Goal: Task Accomplishment & Management: Complete application form

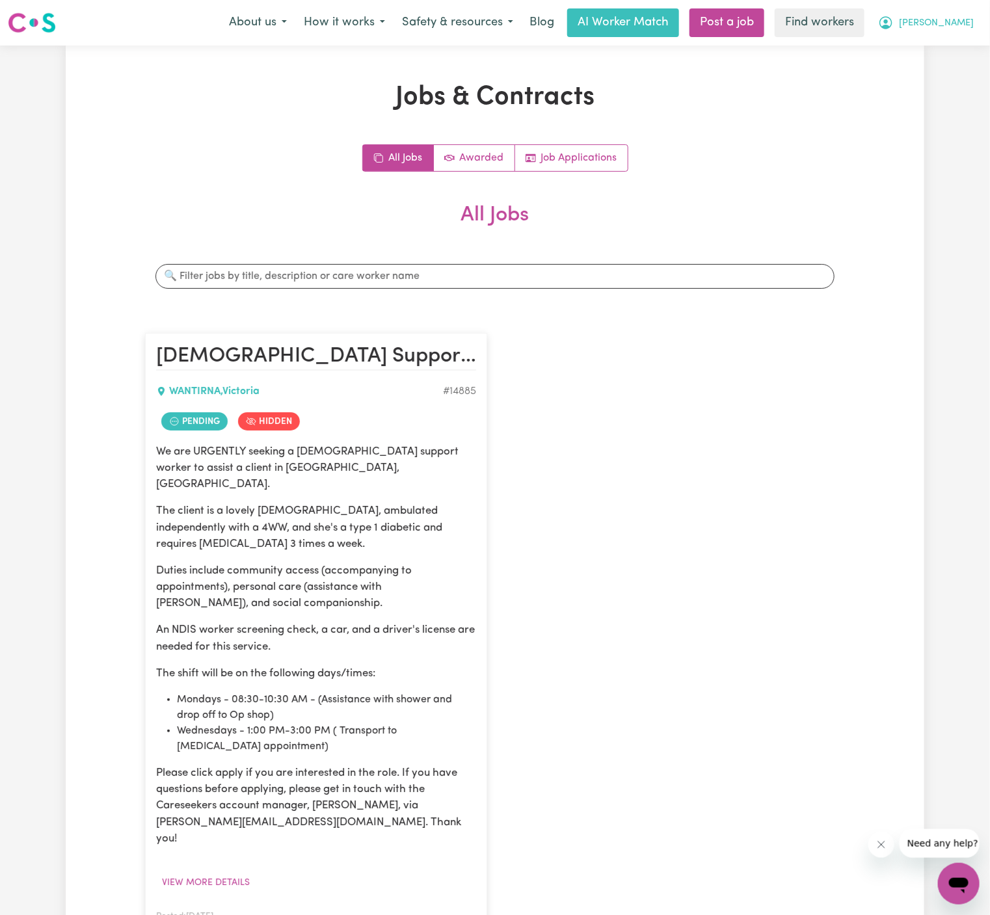
click at [884, 15] on button "[PERSON_NAME]" at bounding box center [926, 22] width 113 height 27
click at [884, 67] on link "Logout" at bounding box center [930, 74] width 103 height 25
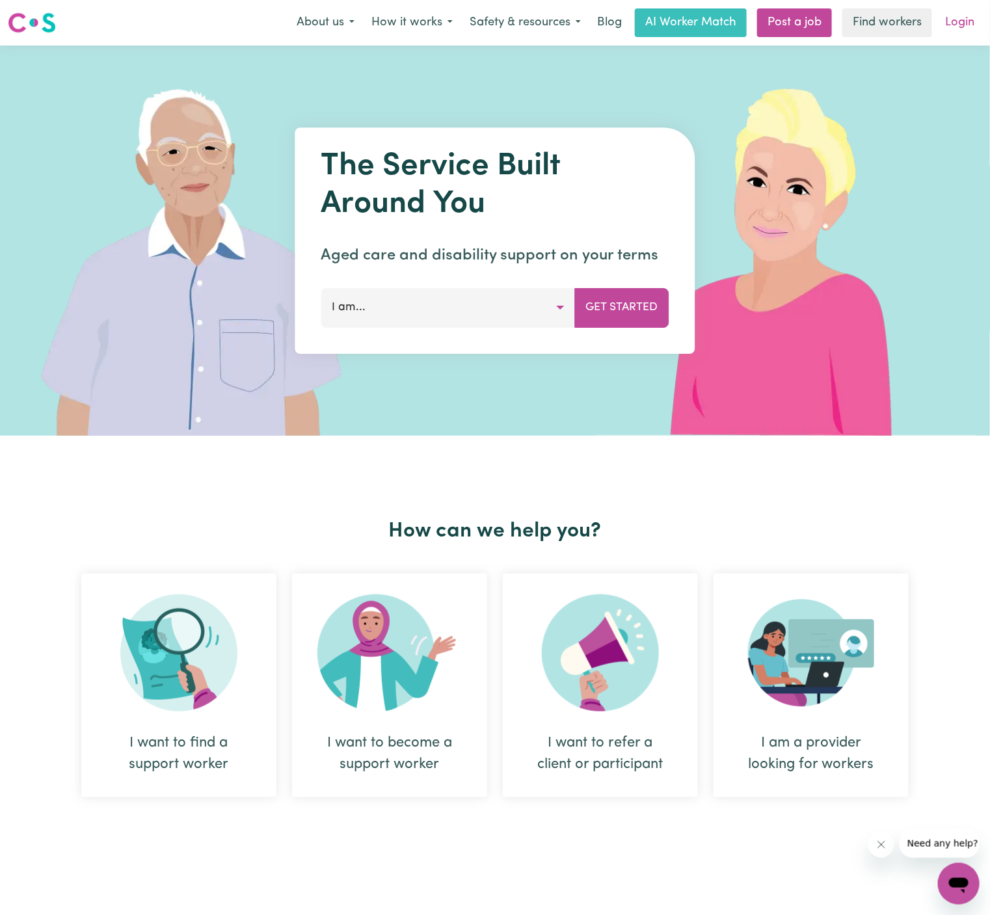
click at [884, 34] on link "Login" at bounding box center [959, 22] width 45 height 29
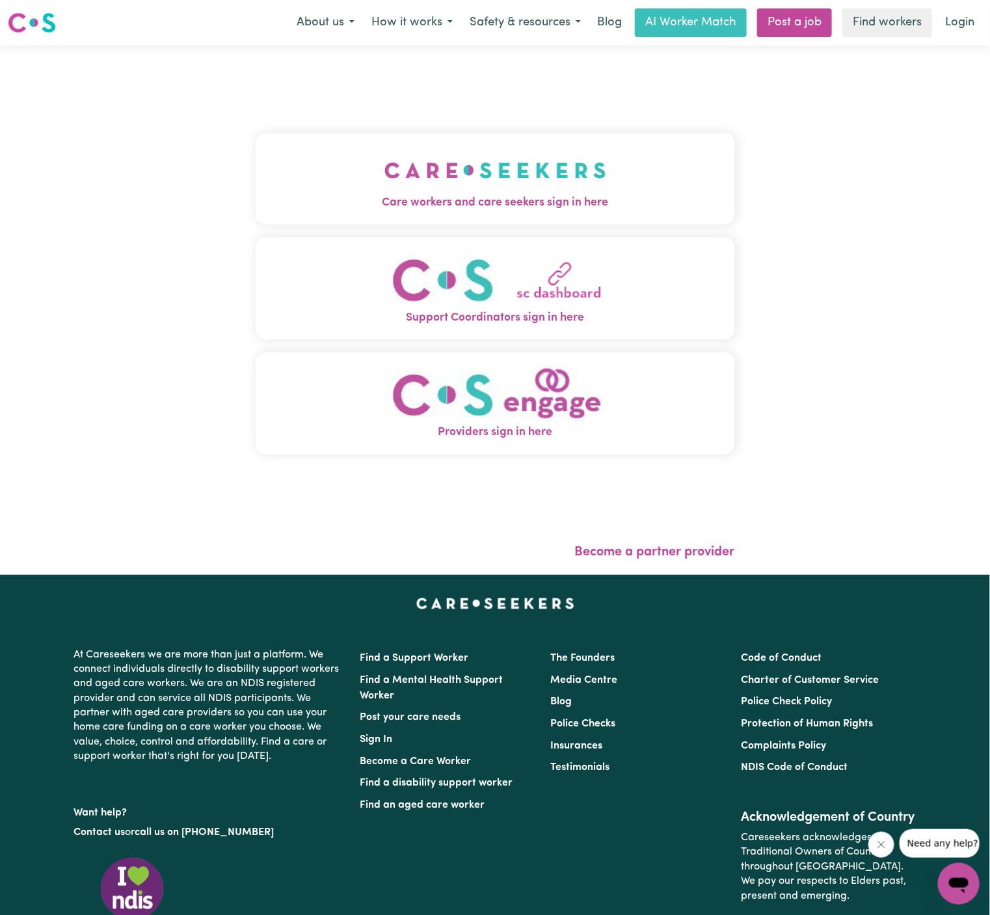
click at [503, 152] on img "Care workers and care seekers sign in here" at bounding box center [495, 170] width 222 height 48
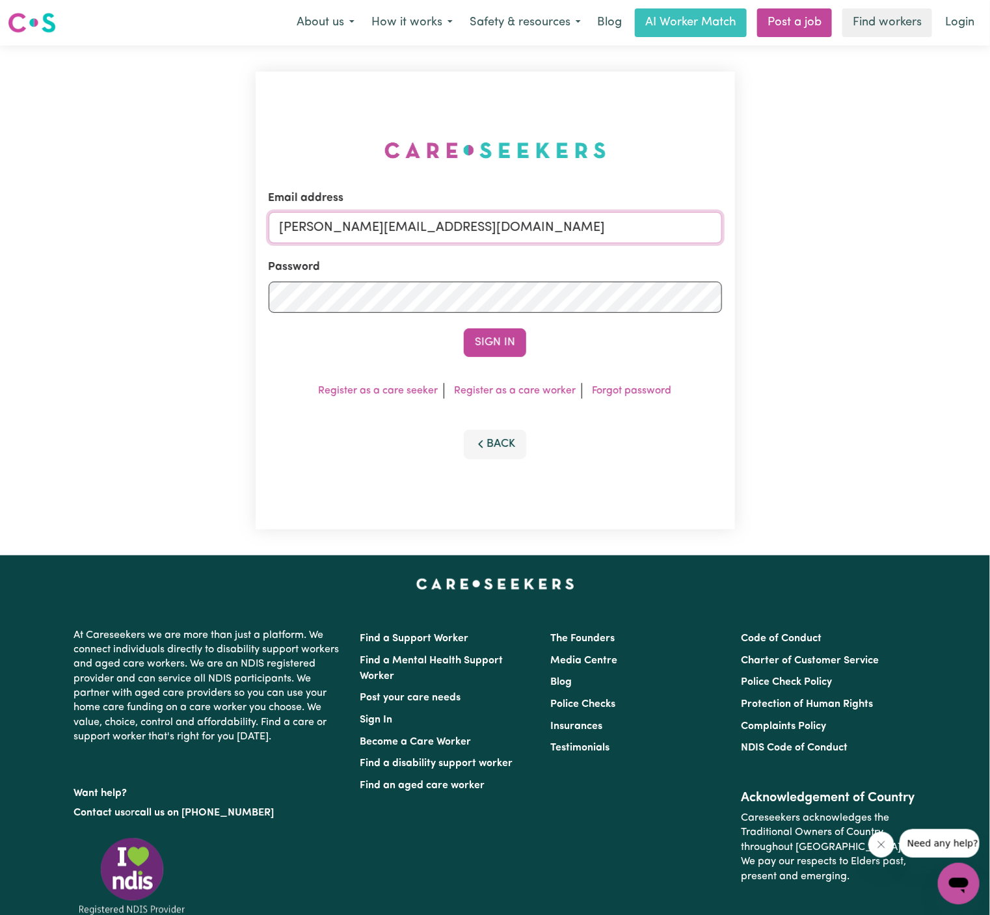
click at [556, 215] on input "[PERSON_NAME][EMAIL_ADDRESS][DOMAIN_NAME]" at bounding box center [495, 227] width 453 height 31
click at [800, 18] on link "Post a job" at bounding box center [794, 22] width 75 height 29
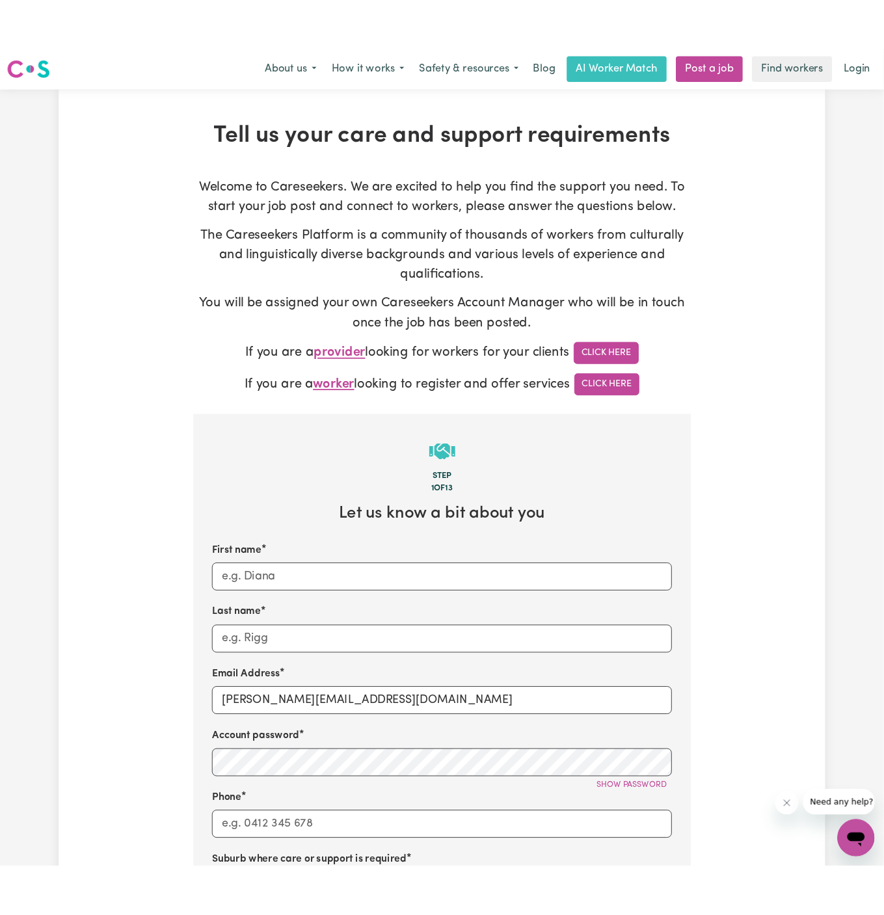
scroll to position [92, 0]
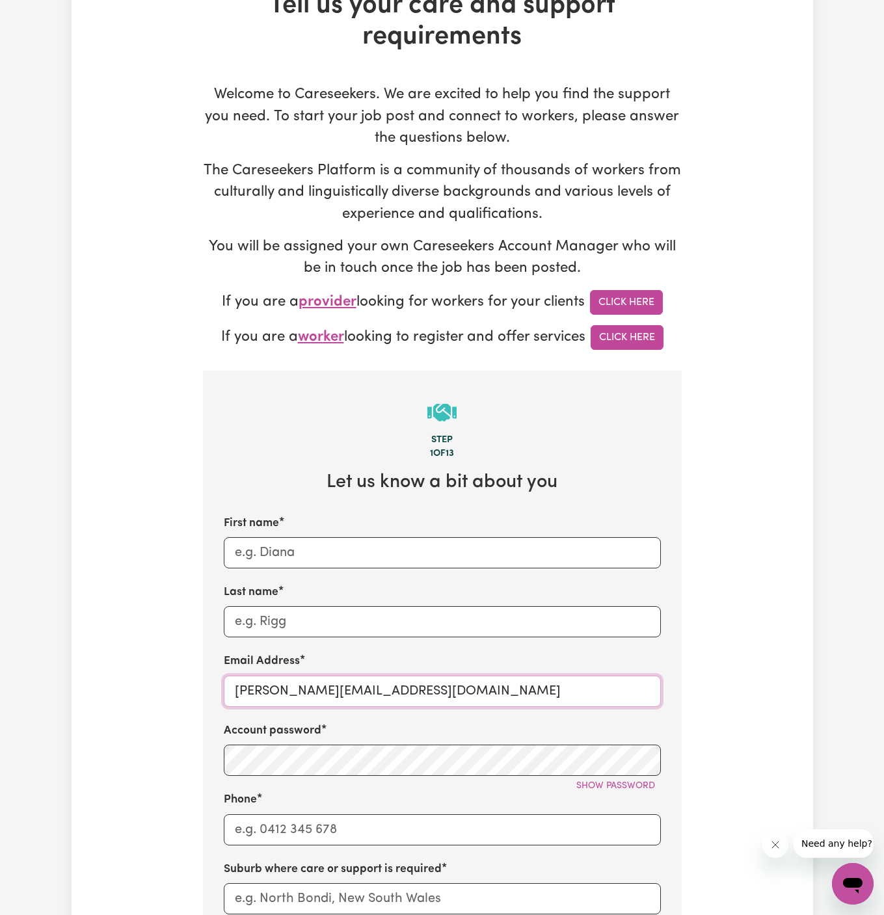
drag, startPoint x: 258, startPoint y: 691, endPoint x: 164, endPoint y: 691, distance: 93.7
click at [164, 691] on div "Tell us your care and support requirements Welcome to Careseekers. We are excit…" at bounding box center [443, 694] width 742 height 1408
paste input "RicBlumTWC"
click at [287, 693] on input "[EMAIL_ADDRESS][DOMAIN_NAME]" at bounding box center [442, 691] width 437 height 31
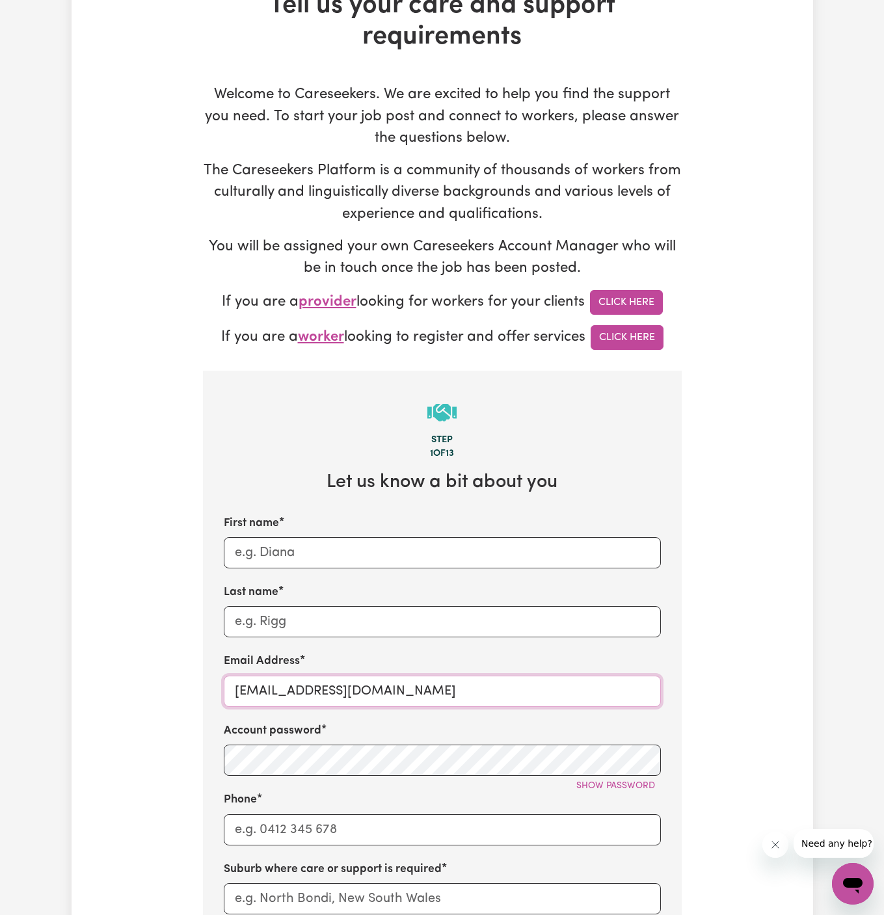
click at [287, 693] on input "[EMAIL_ADDRESS][DOMAIN_NAME]" at bounding box center [442, 691] width 437 height 31
type input "[EMAIL_ADDRESS][DOMAIN_NAME]"
click at [386, 543] on input "First name" at bounding box center [442, 552] width 437 height 31
paste input "[PERSON_NAME]"
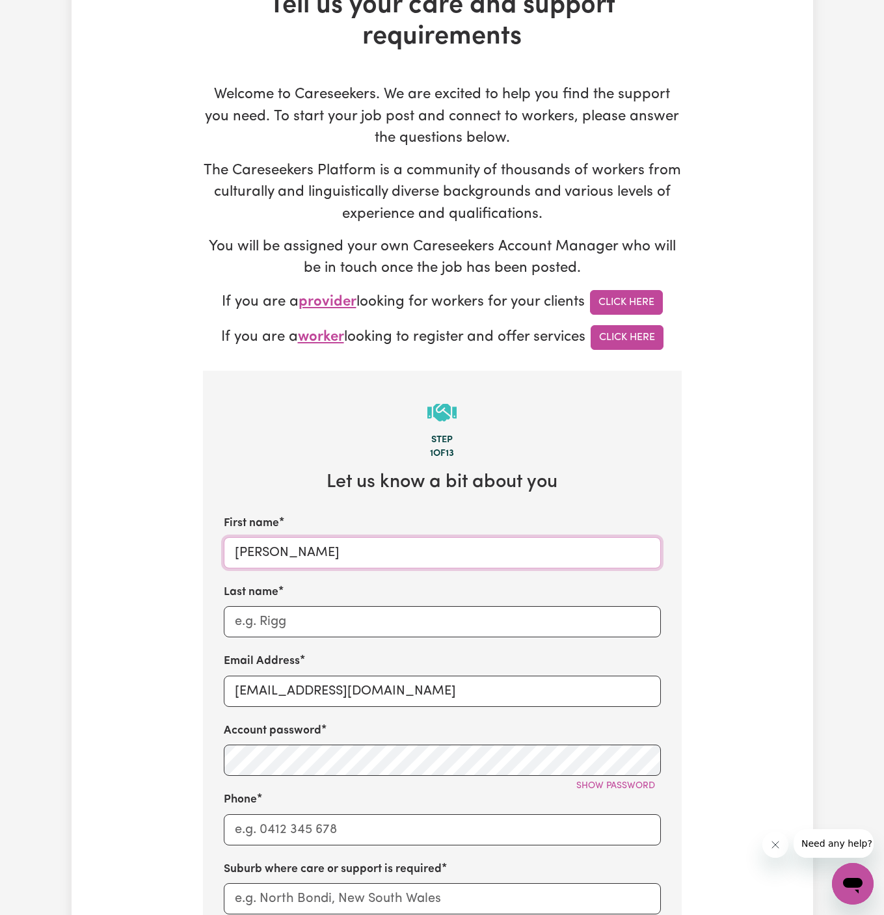
click at [281, 556] on input "[PERSON_NAME]" at bounding box center [442, 552] width 437 height 31
type input "Ric"
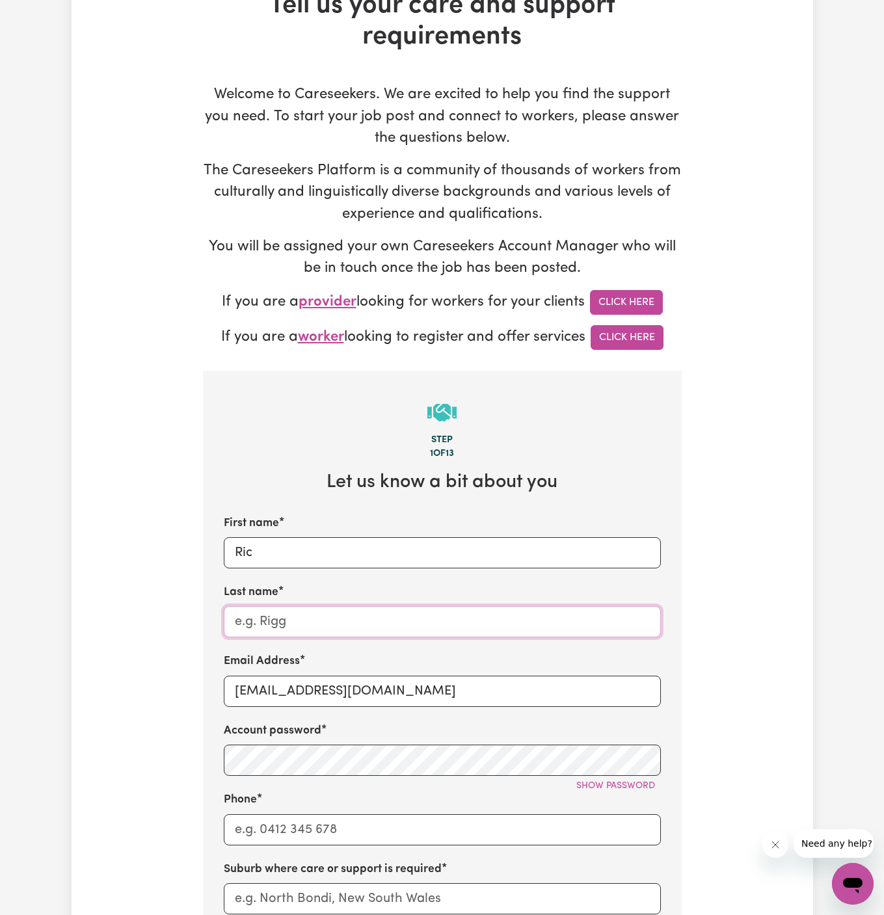
click at [284, 635] on input "Last name" at bounding box center [442, 621] width 437 height 31
paste input "[PERSON_NAME]"
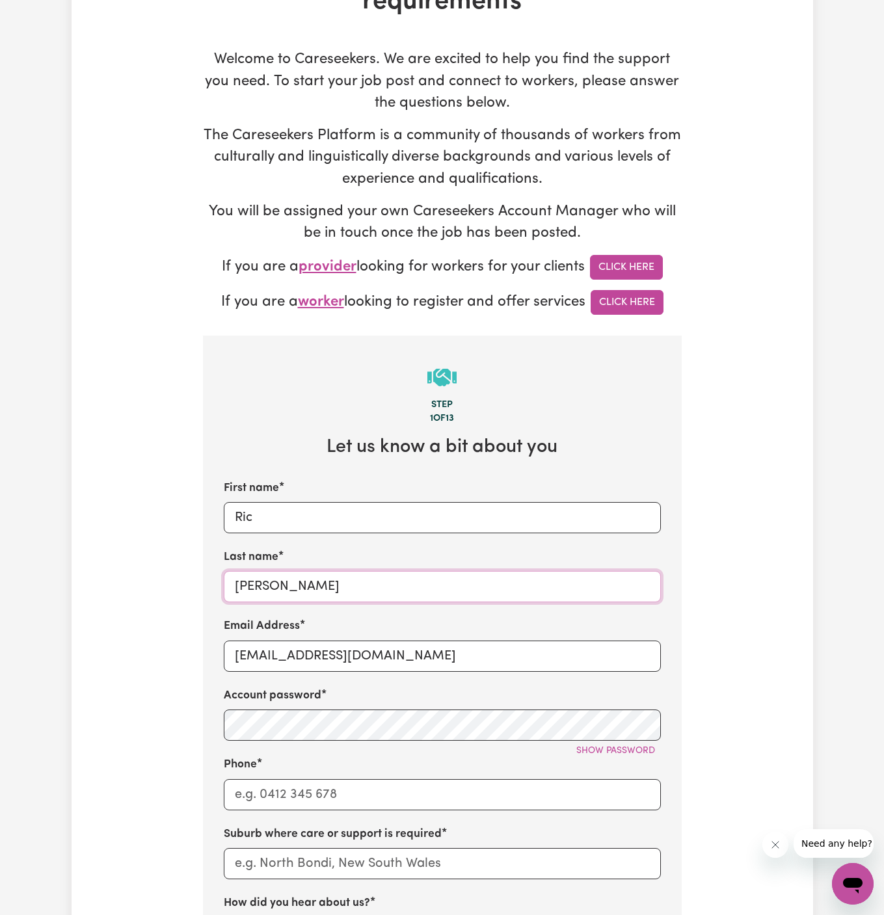
scroll to position [145, 0]
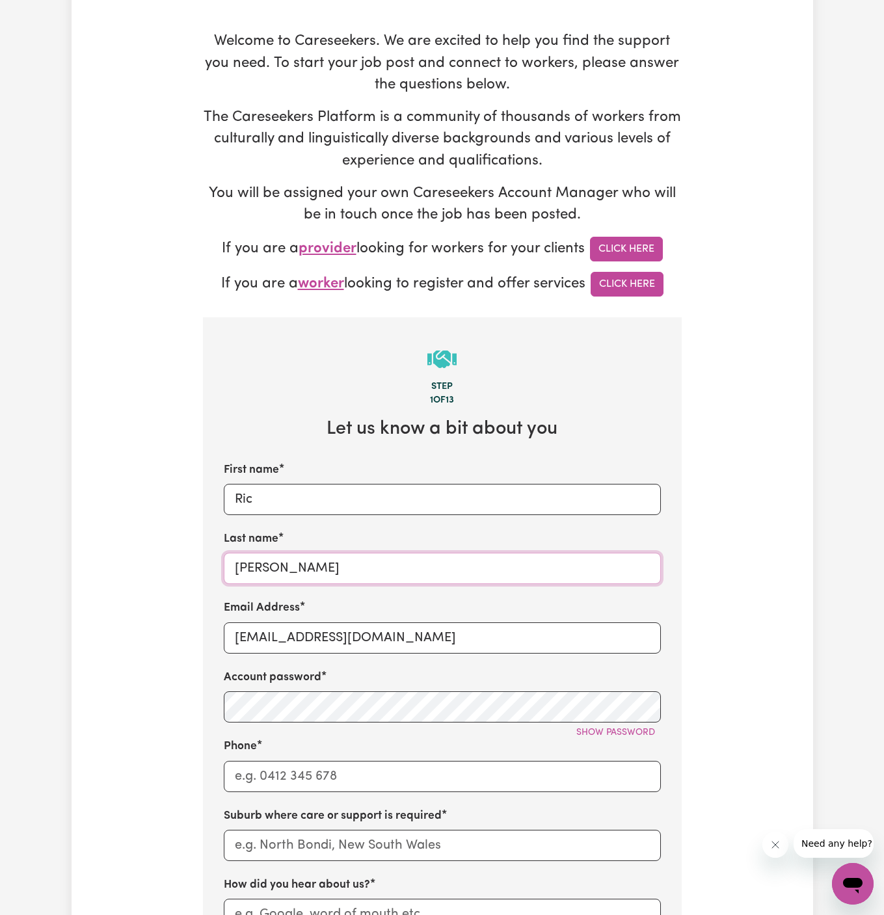
type input "[PERSON_NAME]"
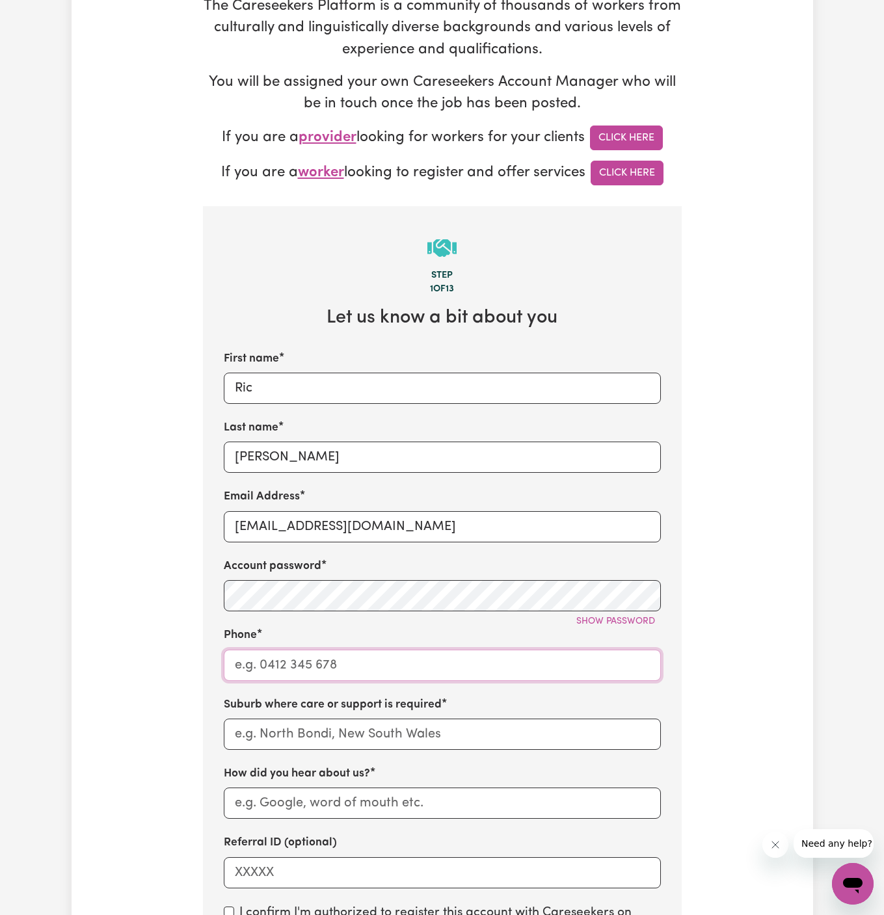
click at [347, 661] on input "Phone" at bounding box center [442, 665] width 437 height 31
type input "1300765465"
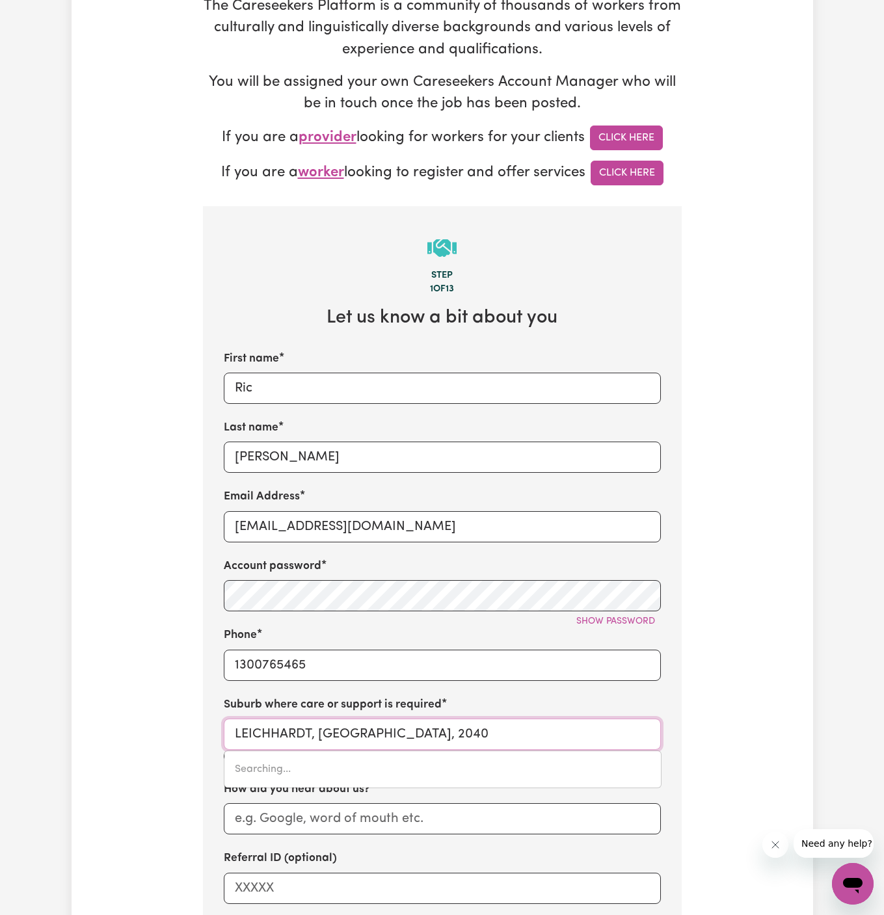
click at [372, 727] on input "LEICHHARDT, [GEOGRAPHIC_DATA], 2040" at bounding box center [442, 734] width 437 height 31
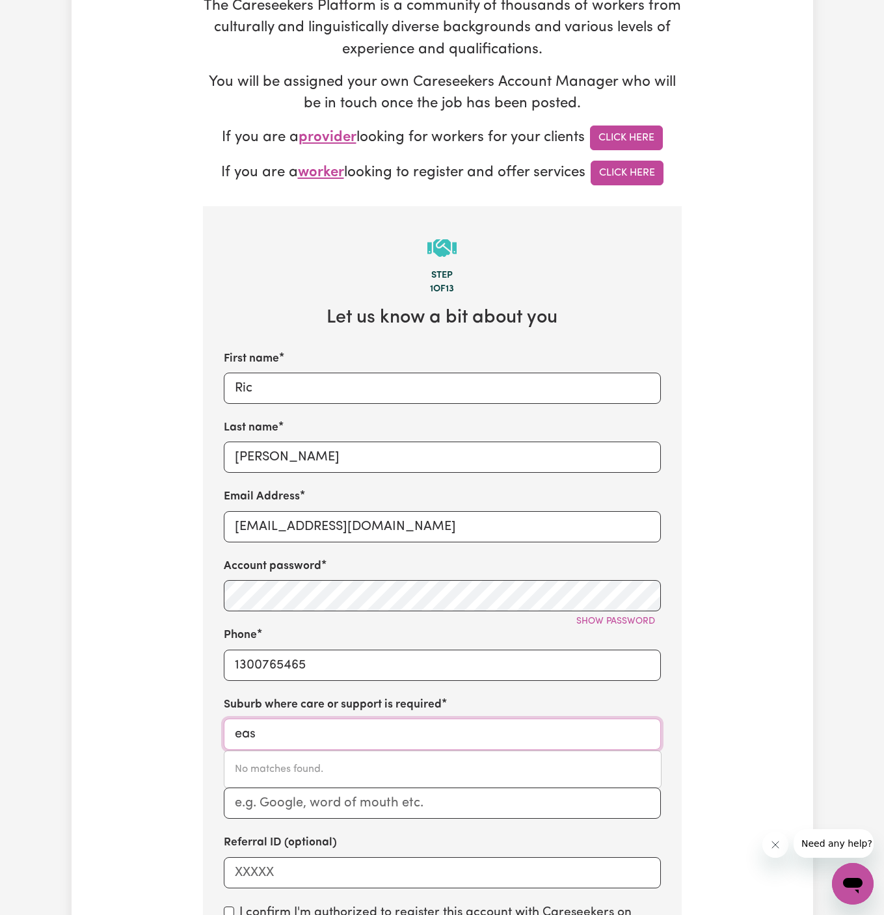
type input "east"
type input "[GEOGRAPHIC_DATA], [GEOGRAPHIC_DATA], 2640"
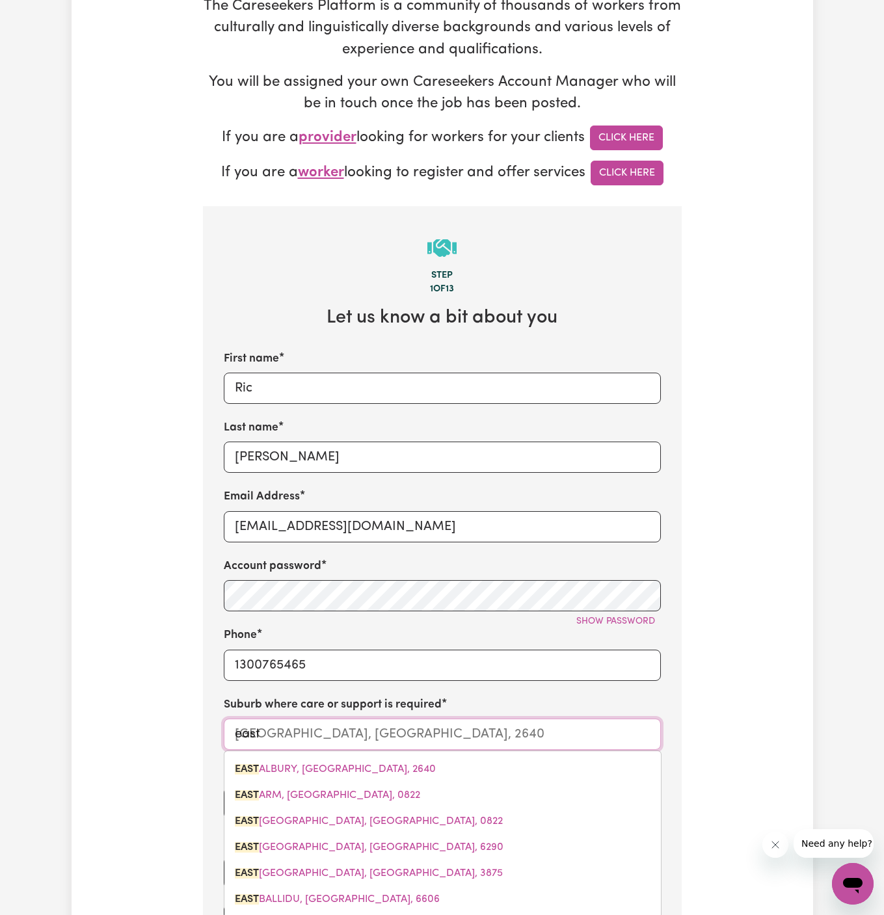
type input "east b"
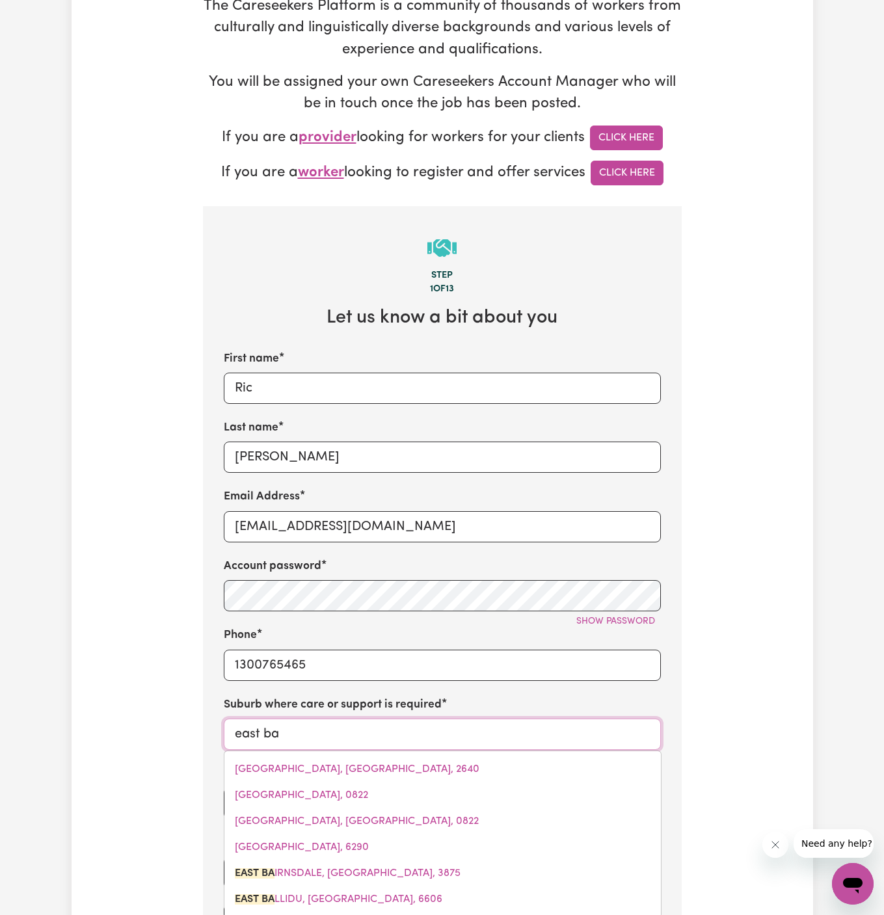
type input "east [MEDICAL_DATA]"
type input "east balLIDU, [GEOGRAPHIC_DATA], 6606"
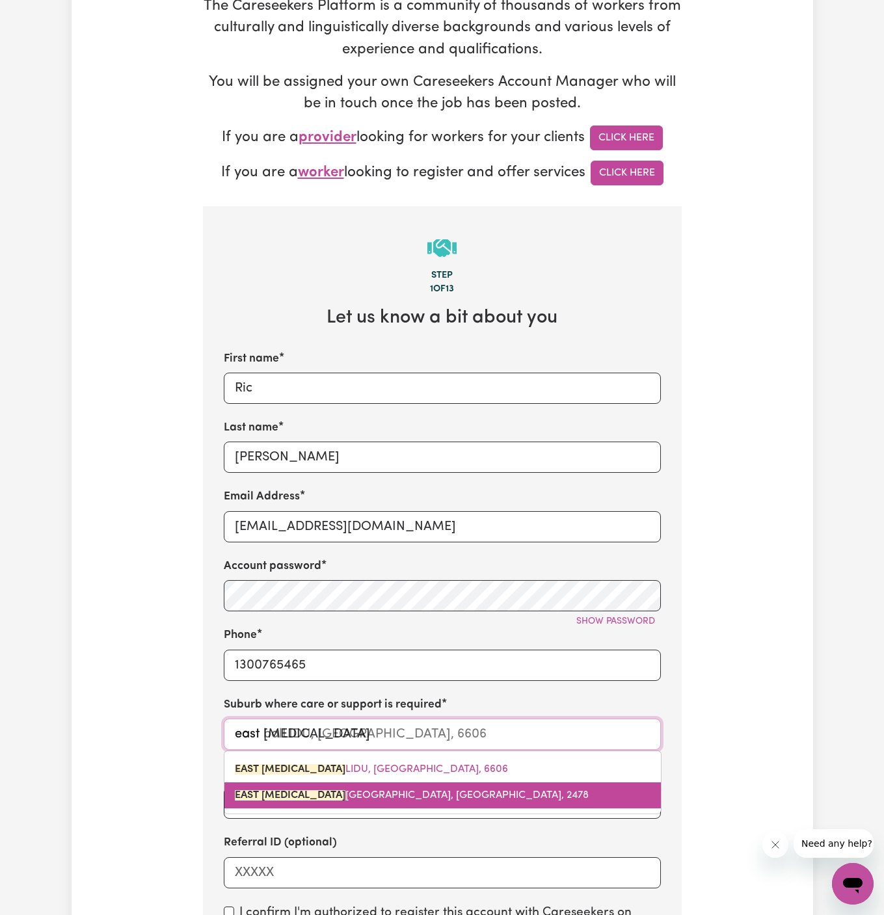
click at [349, 786] on link "[GEOGRAPHIC_DATA][MEDICAL_DATA][PERSON_NAME], [GEOGRAPHIC_DATA], 2478" at bounding box center [442, 796] width 436 height 26
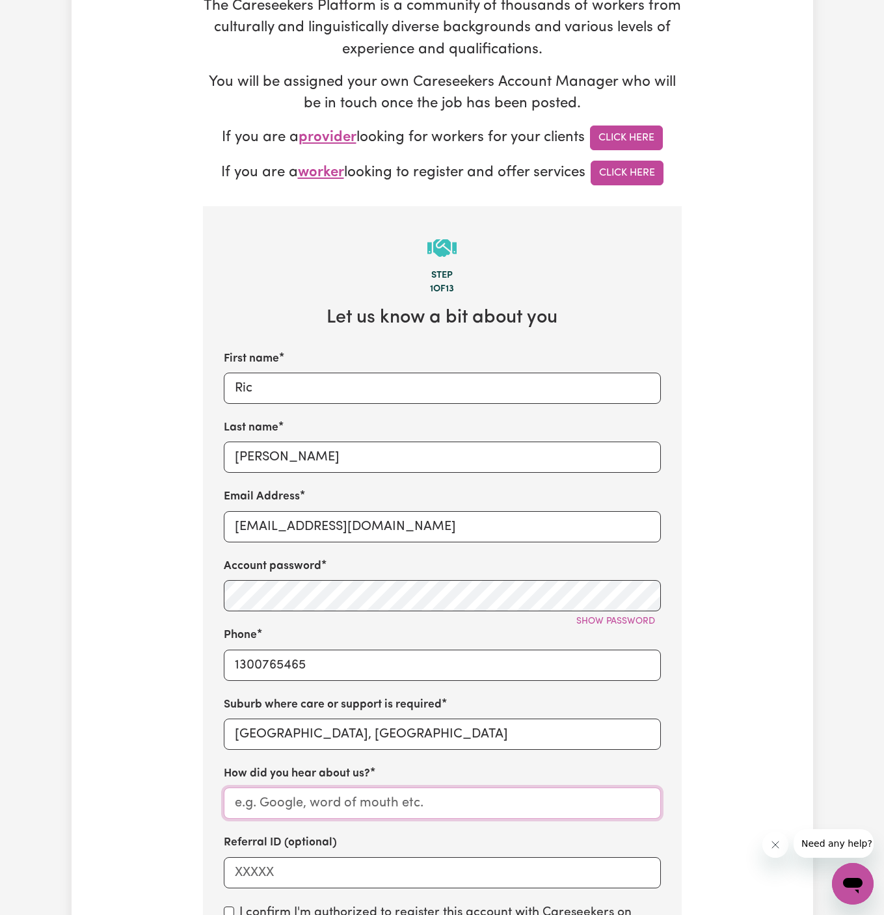
click at [355, 806] on input "How did you hear about us?" at bounding box center [442, 803] width 437 height 31
paste input "Together We Can"
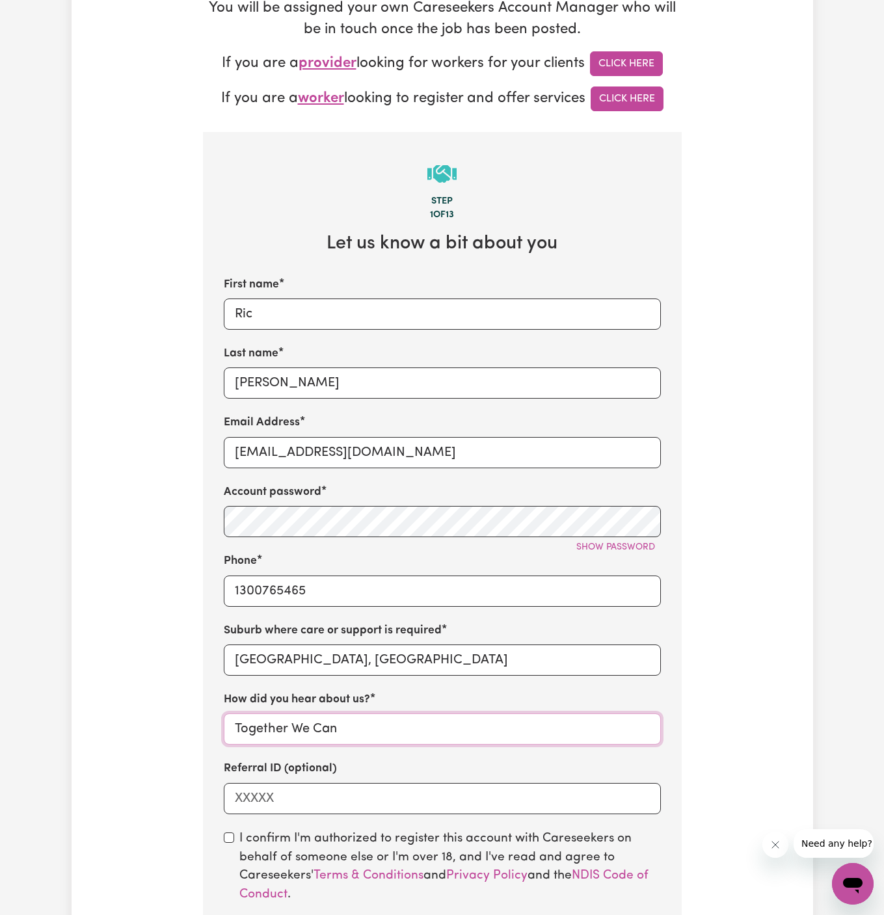
scroll to position [366, 0]
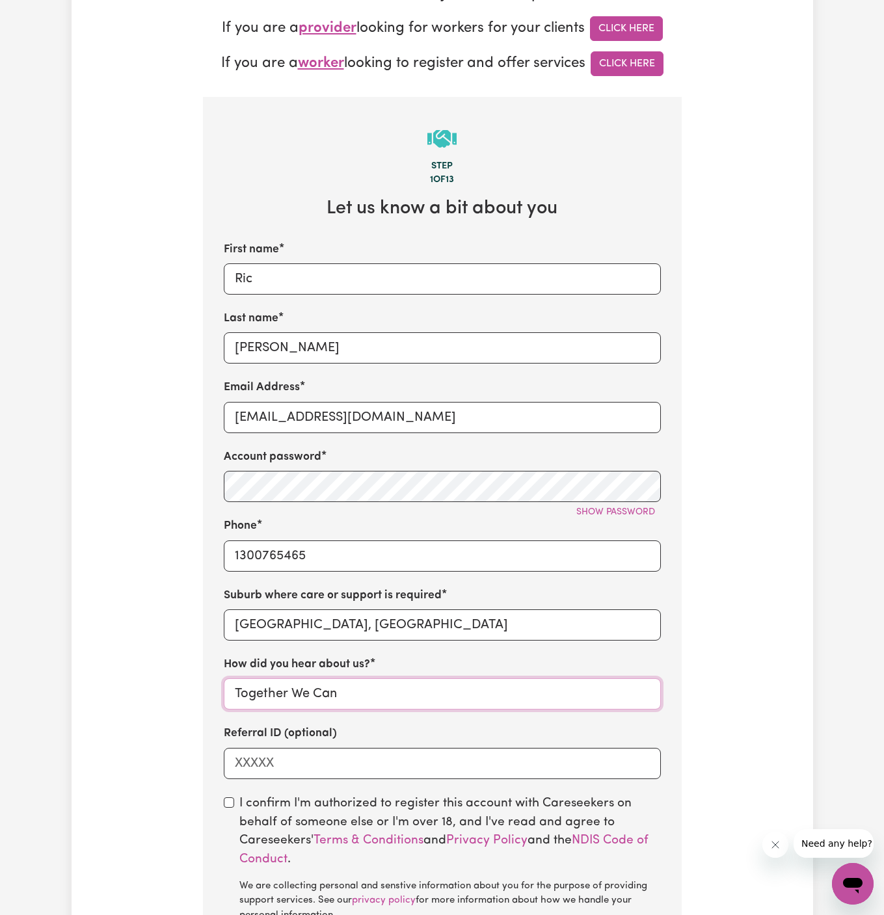
type input "Together We Can"
click at [226, 799] on input "checkbox" at bounding box center [229, 802] width 10 height 10
checkbox input "true"
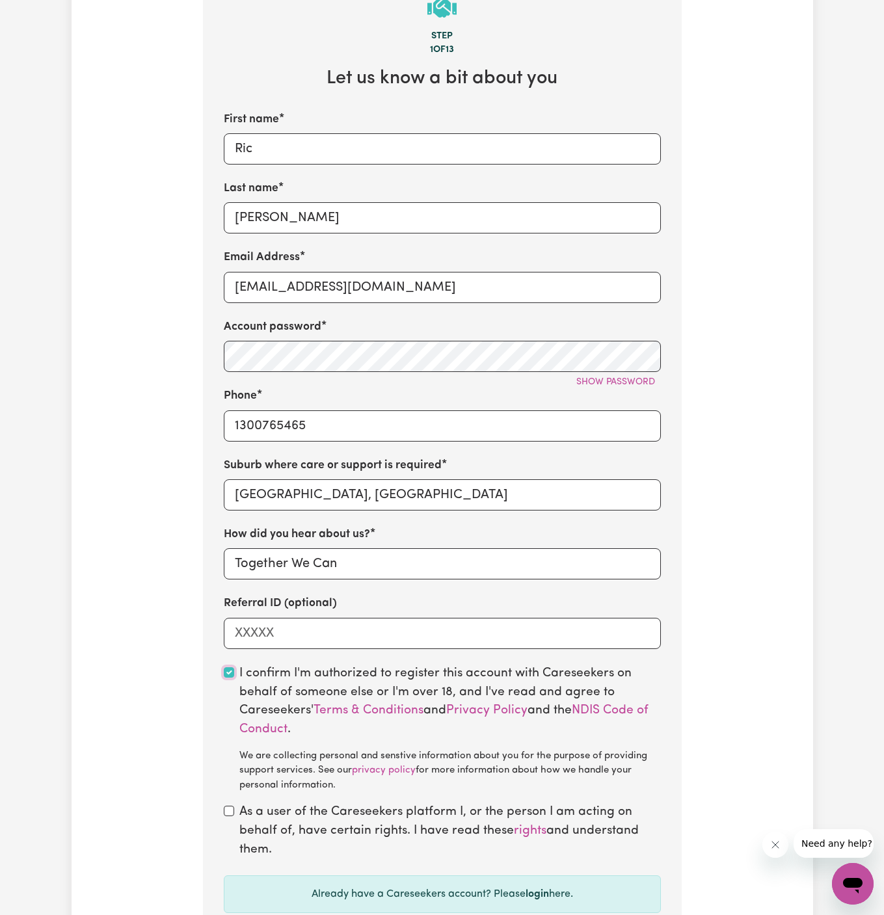
scroll to position [505, 0]
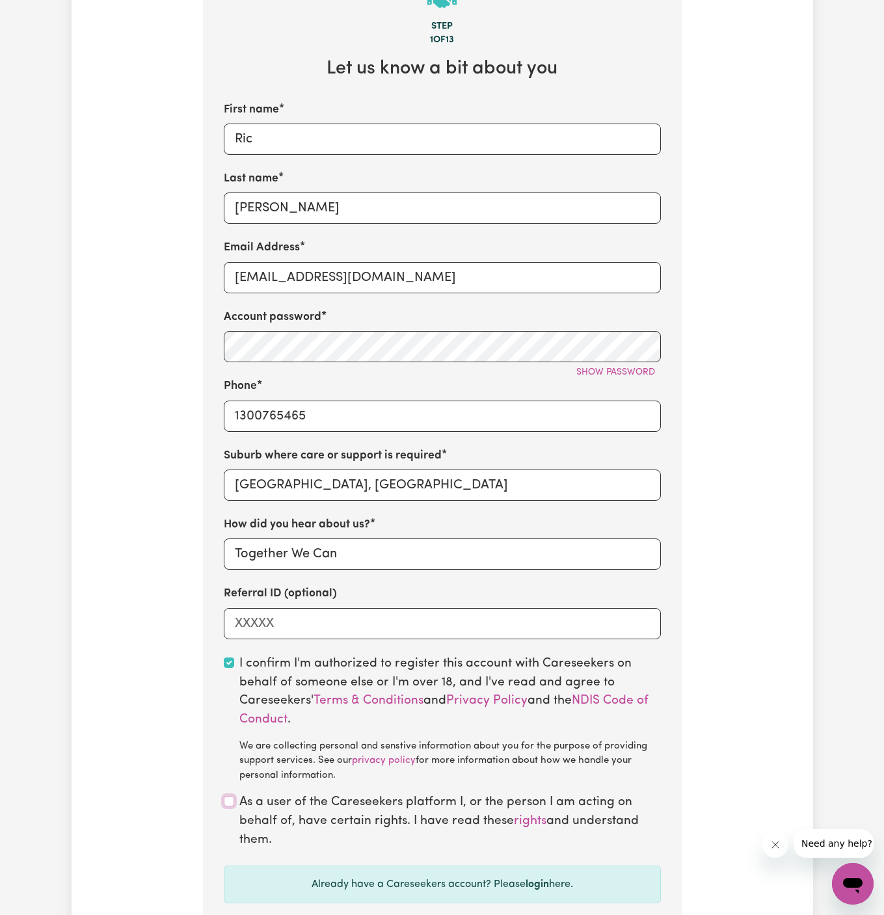
click at [233, 799] on input "checkbox" at bounding box center [229, 801] width 10 height 10
checkbox input "true"
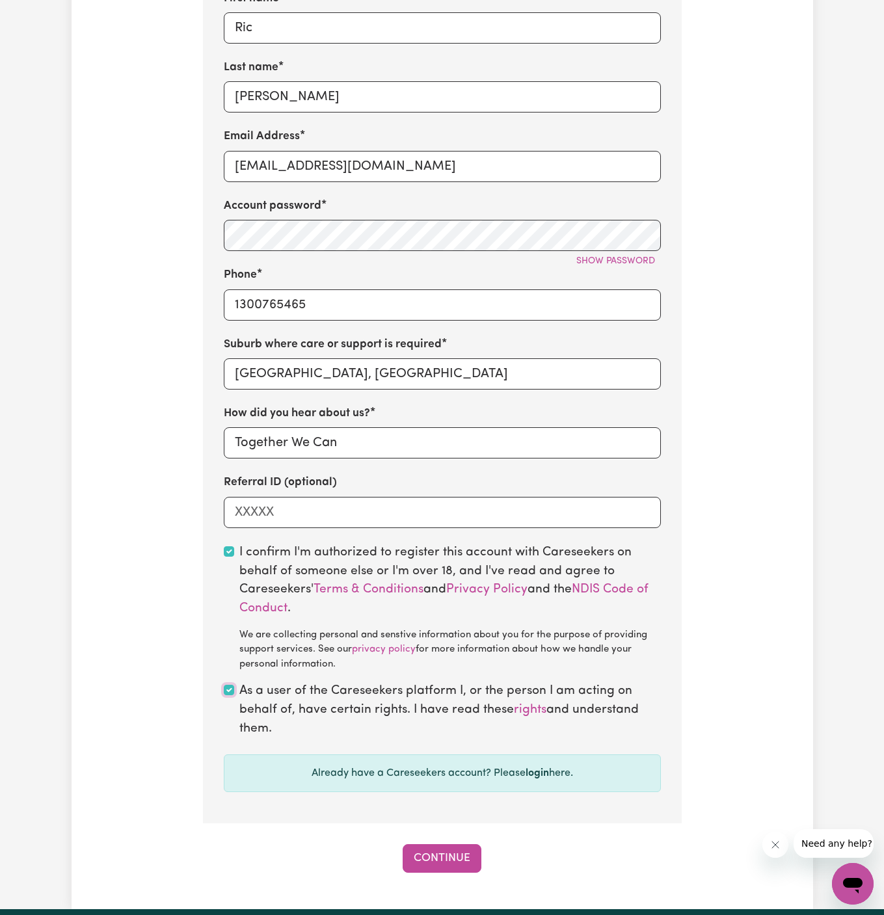
scroll to position [744, 0]
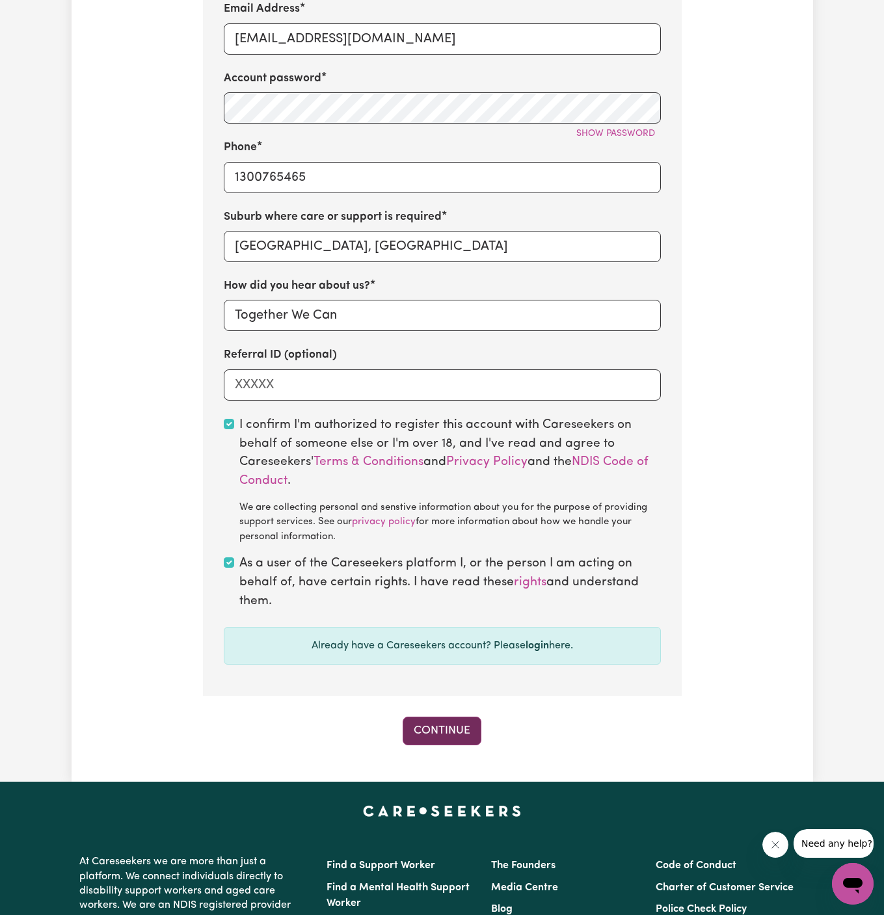
click at [449, 732] on button "Continue" at bounding box center [442, 731] width 79 height 29
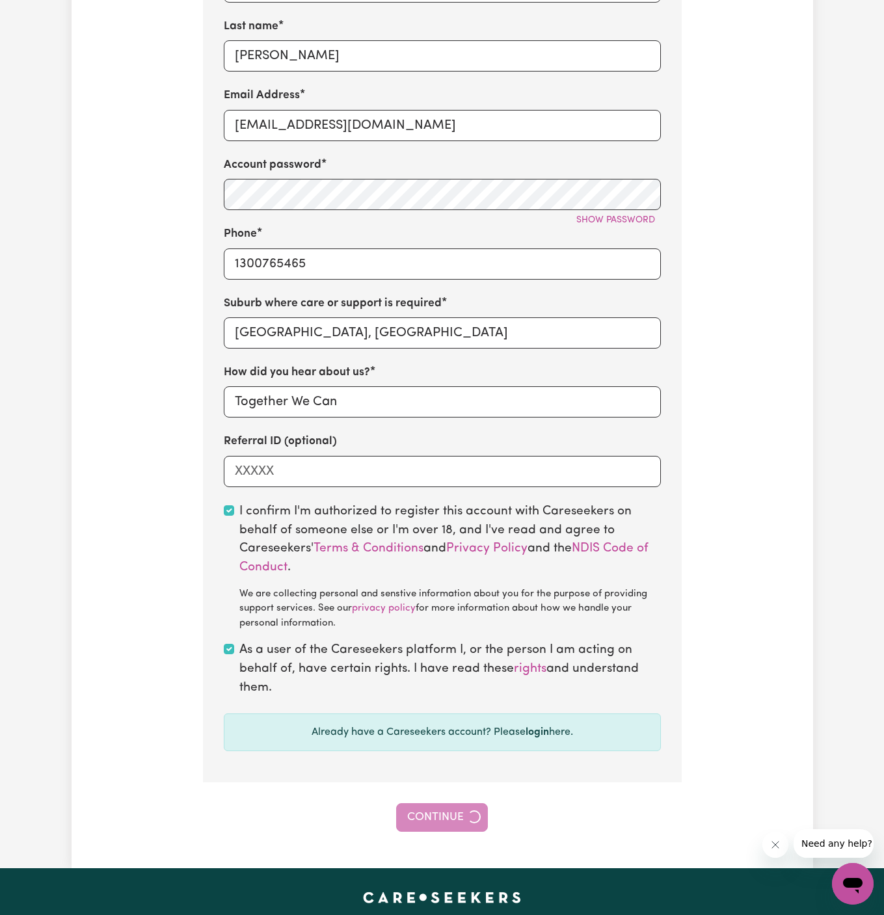
scroll to position [531, 0]
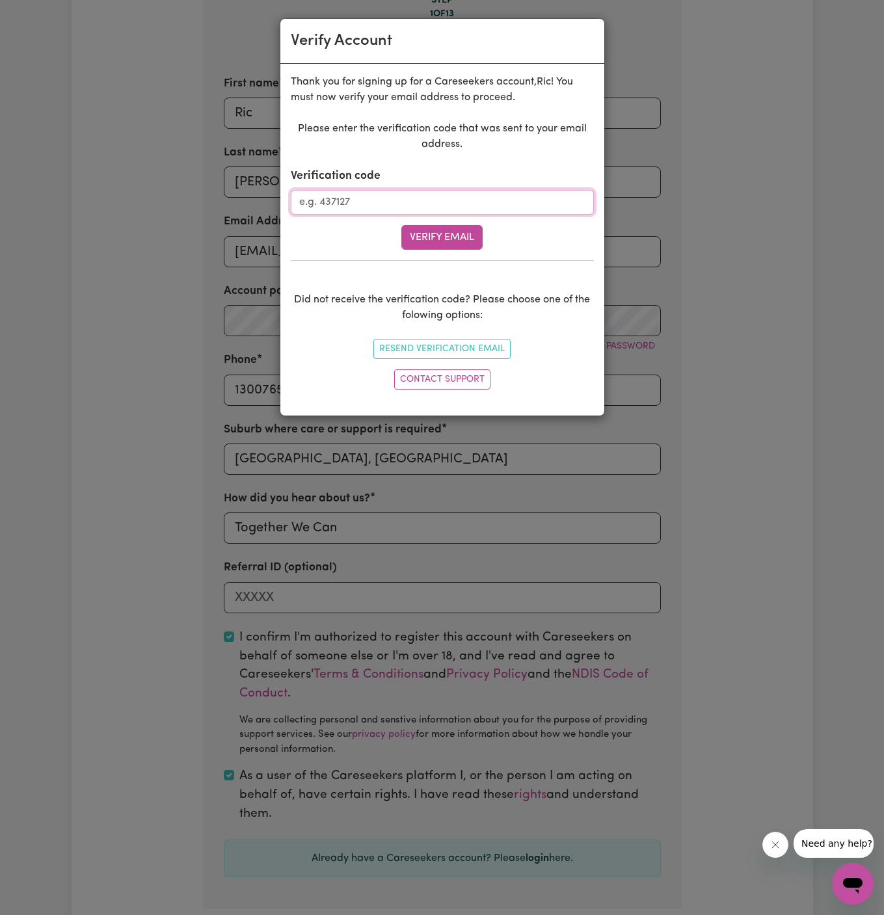
click at [434, 200] on input "Verification code" at bounding box center [442, 202] width 303 height 25
paste input "898575"
type input "898575"
click at [471, 243] on button "Verify Email" at bounding box center [441, 237] width 81 height 25
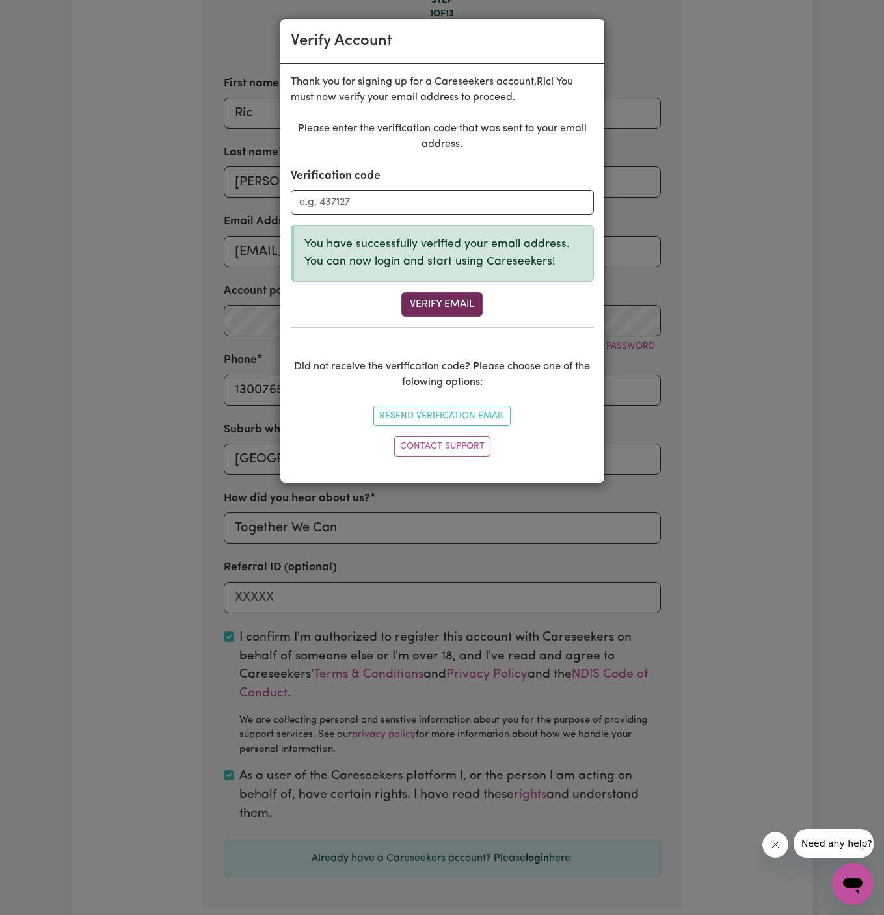
scroll to position [448, 0]
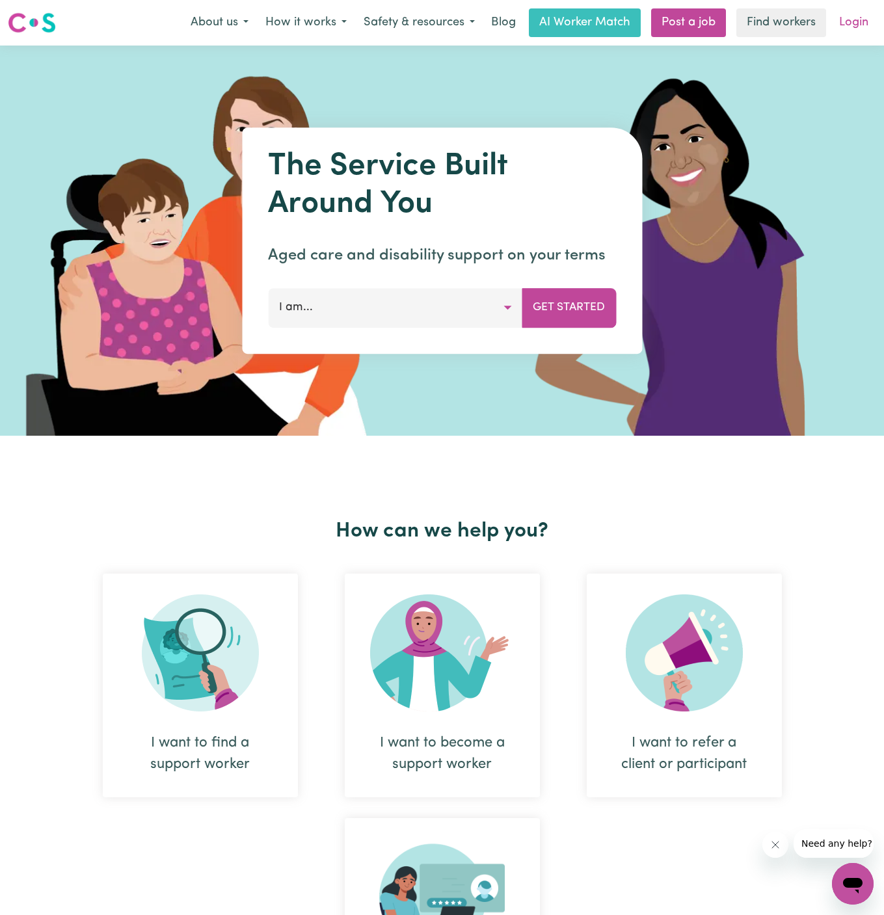
click at [866, 19] on link "Login" at bounding box center [853, 22] width 45 height 29
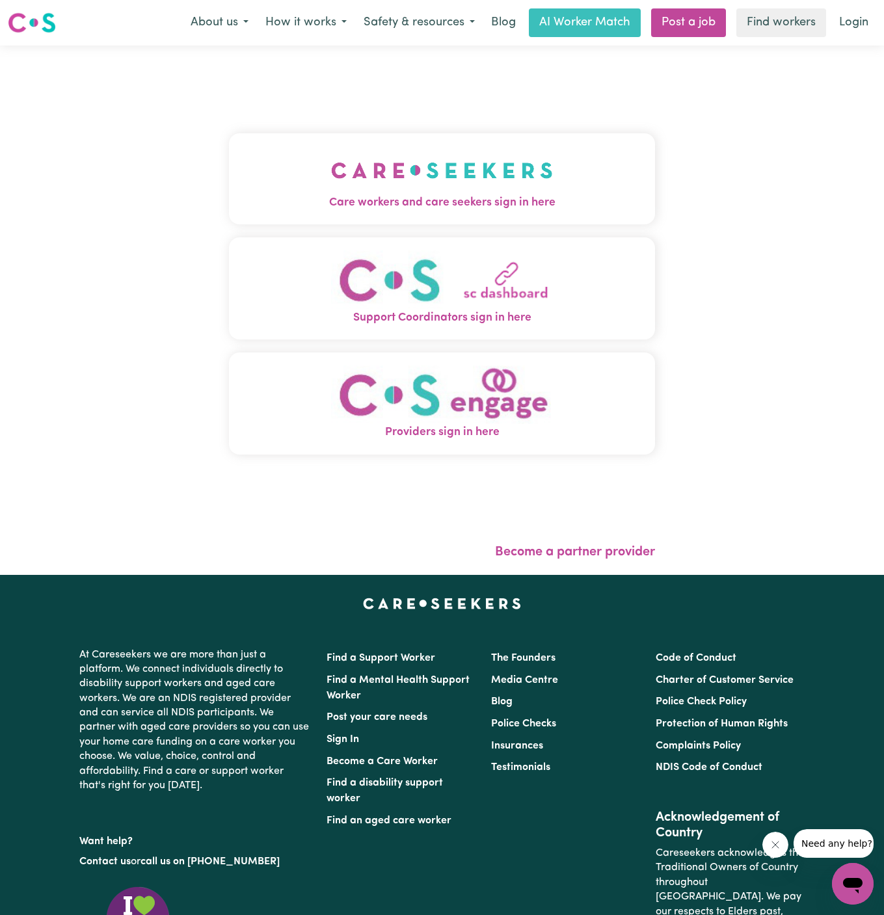
click at [473, 197] on span "Care workers and care seekers sign in here" at bounding box center [442, 202] width 427 height 17
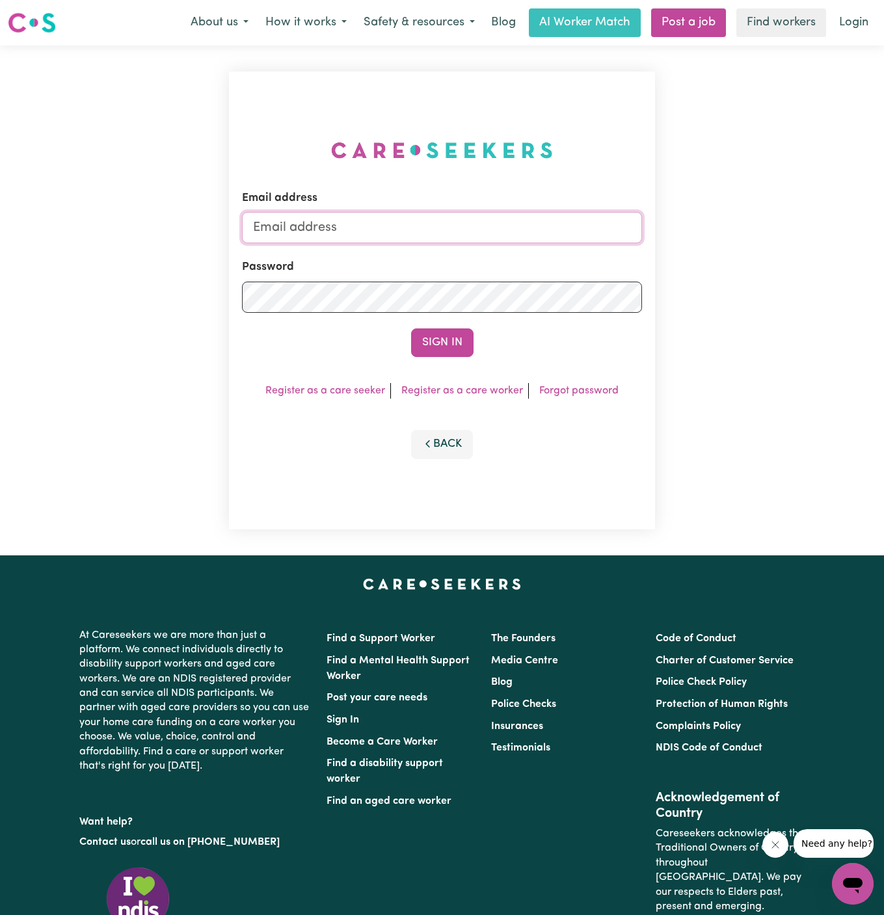
type input "[PERSON_NAME][EMAIL_ADDRESS][DOMAIN_NAME]"
click at [438, 341] on button "Sign In" at bounding box center [442, 342] width 62 height 29
